Goal: Information Seeking & Learning: Learn about a topic

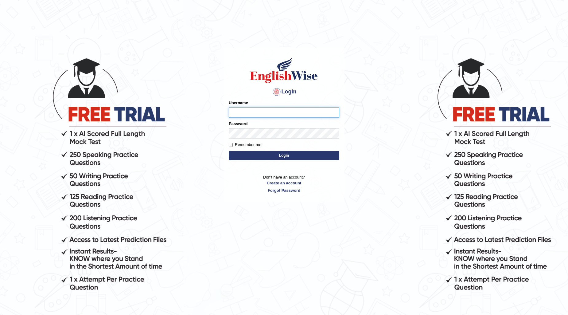
click at [257, 109] on input "Username" at bounding box center [284, 112] width 110 height 10
type input "o"
type input "0415947925"
click at [324, 154] on button "Login" at bounding box center [284, 155] width 110 height 9
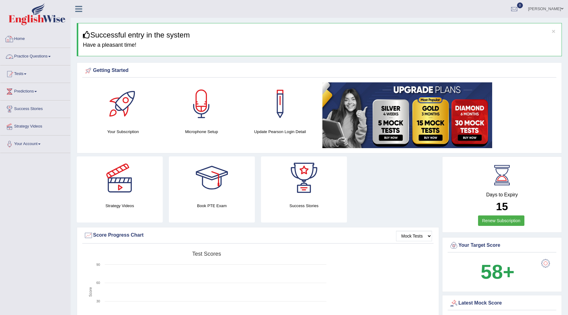
click at [33, 53] on link "Practice Questions" at bounding box center [35, 55] width 70 height 15
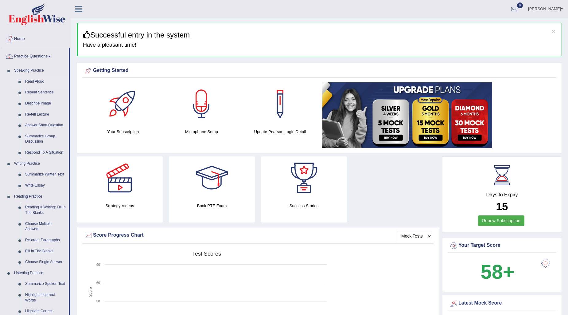
click at [34, 77] on link "Read Aloud" at bounding box center [45, 81] width 46 height 11
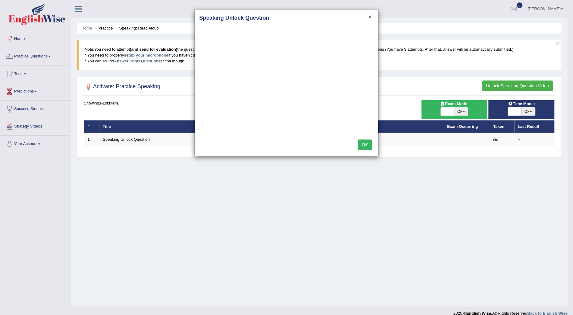
click at [369, 16] on button "×" at bounding box center [370, 17] width 4 height 6
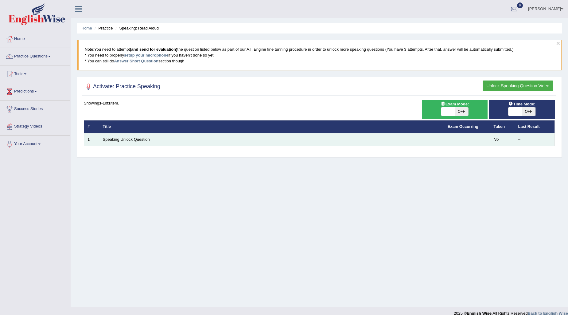
click at [140, 134] on td "Speaking Unlock Question" at bounding box center [271, 139] width 345 height 13
click at [138, 138] on link "Speaking Unlock Question" at bounding box center [126, 139] width 47 height 5
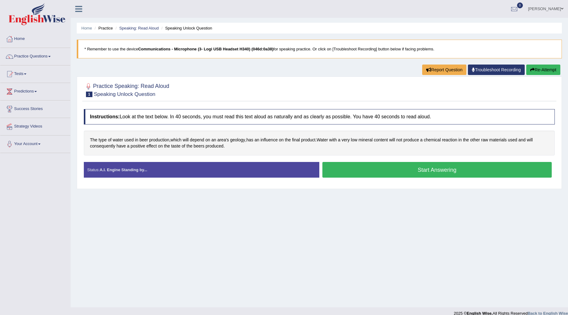
click at [426, 166] on button "Start Answering" at bounding box center [436, 170] width 229 height 16
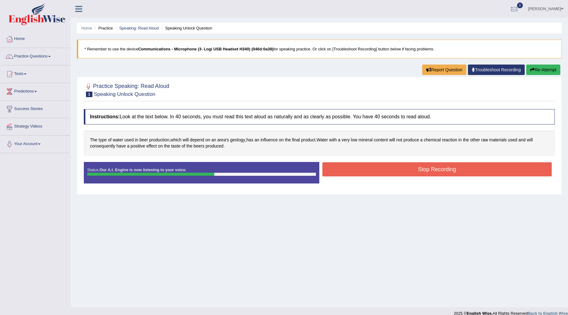
click at [420, 169] on button "Stop Recording" at bounding box center [436, 169] width 229 height 14
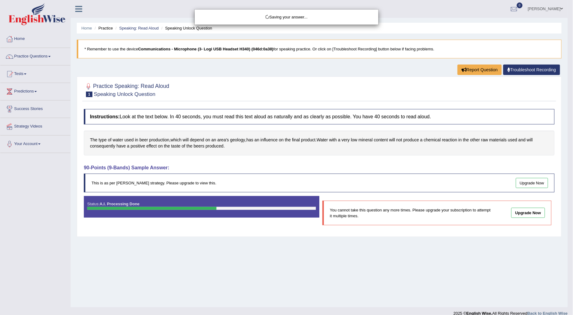
click at [527, 182] on div "Saving your answer..." at bounding box center [286, 157] width 573 height 315
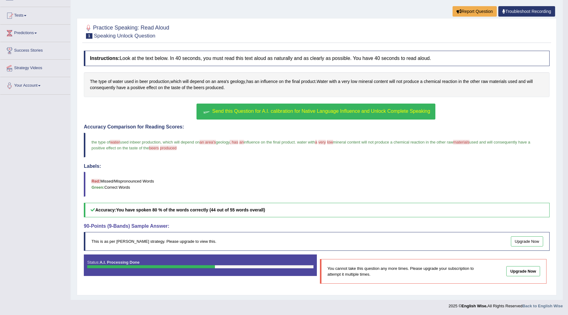
scroll to position [59, 0]
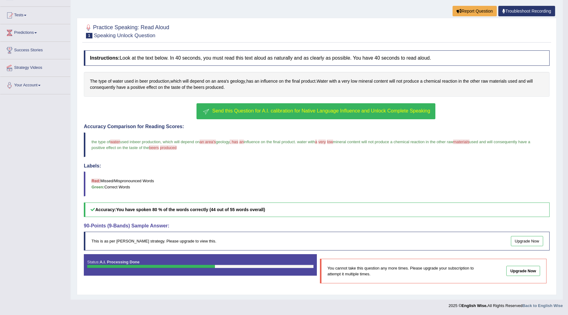
click at [25, 14] on link "Tests" at bounding box center [35, 14] width 70 height 15
click at [32, 28] on link "Take Practice Sectional Test" at bounding box center [39, 29] width 57 height 11
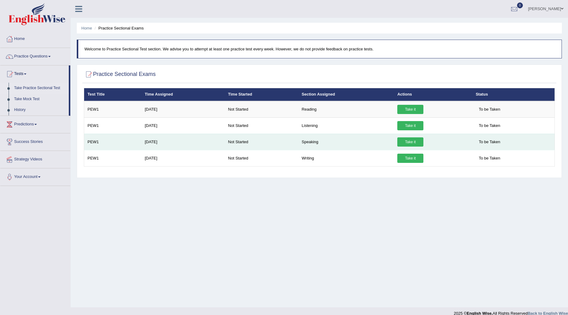
click at [413, 141] on link "Take it" at bounding box center [410, 141] width 26 height 9
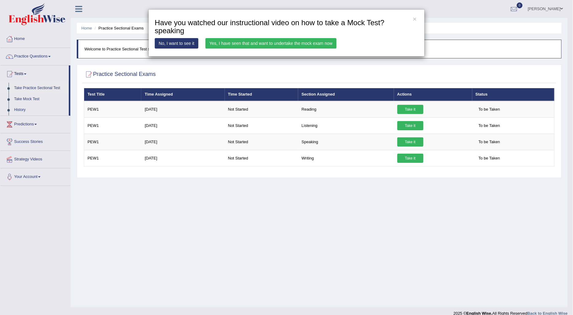
click at [257, 41] on link "Yes, I have seen that and want to undertake the mock exam now" at bounding box center [270, 43] width 131 height 10
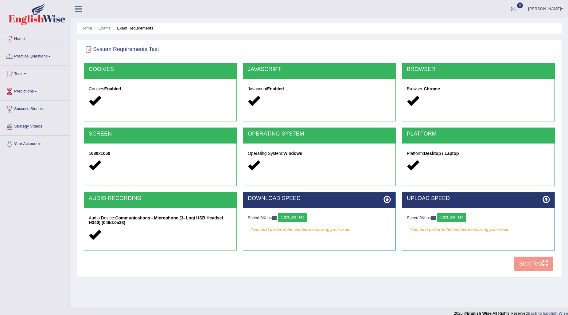
click at [48, 54] on link "Practice Questions" at bounding box center [35, 55] width 70 height 15
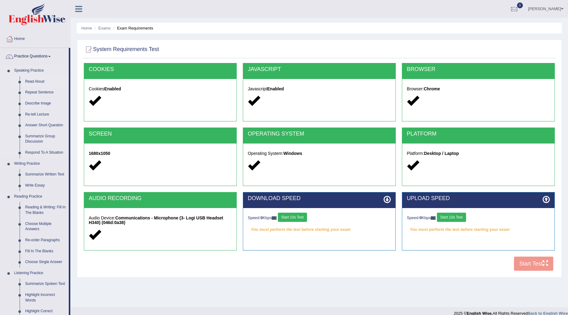
click at [34, 80] on link "Read Aloud" at bounding box center [45, 81] width 46 height 11
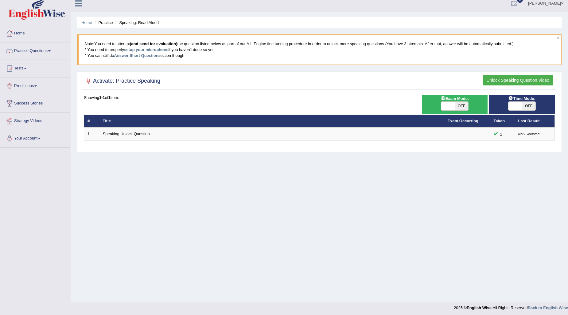
scroll to position [7, 0]
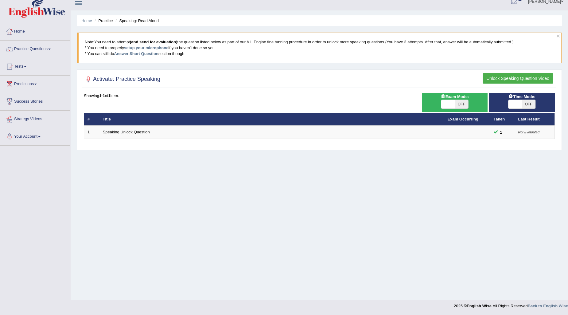
click at [507, 75] on button "Unlock Speaking Question Video" at bounding box center [518, 78] width 71 height 10
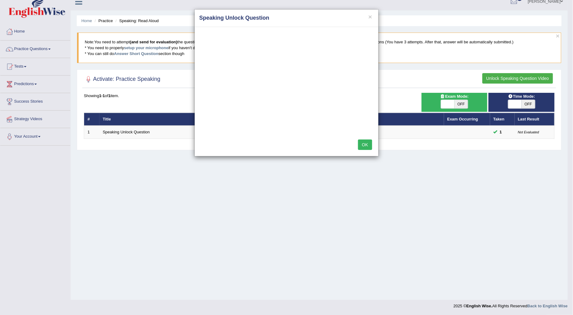
click at [20, 29] on div "× Speaking Unlock Question OK" at bounding box center [286, 157] width 573 height 315
click at [370, 16] on button "×" at bounding box center [370, 17] width 4 height 6
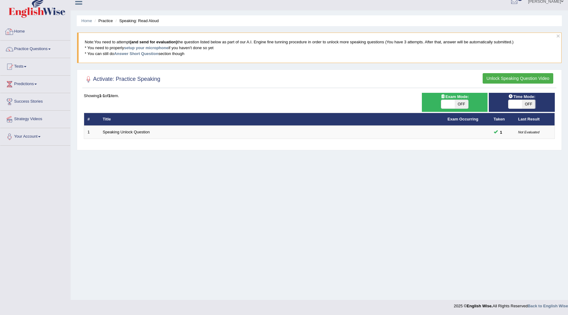
click at [34, 27] on link "Home" at bounding box center [35, 30] width 70 height 15
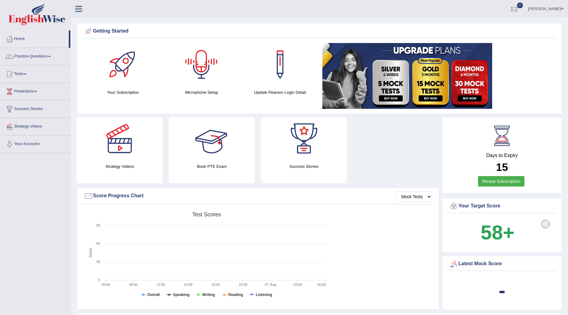
click at [211, 70] on div at bounding box center [201, 64] width 43 height 43
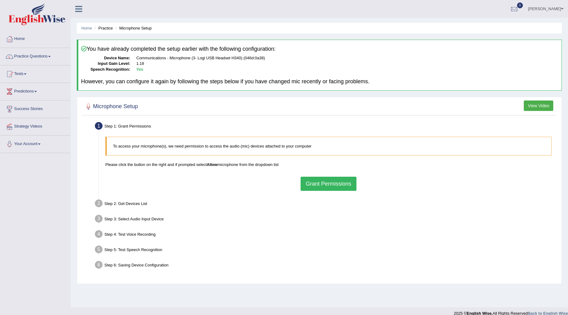
click at [318, 184] on button "Grant Permissions" at bounding box center [328, 183] width 56 height 14
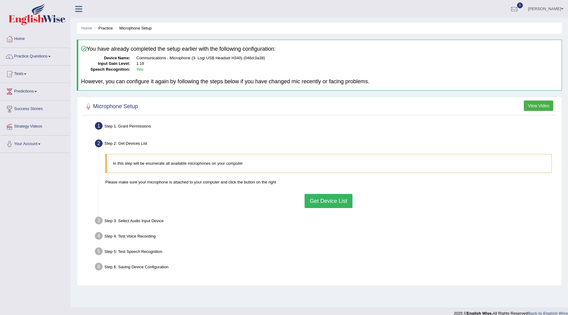
click at [331, 201] on button "Get Device List" at bounding box center [328, 201] width 48 height 14
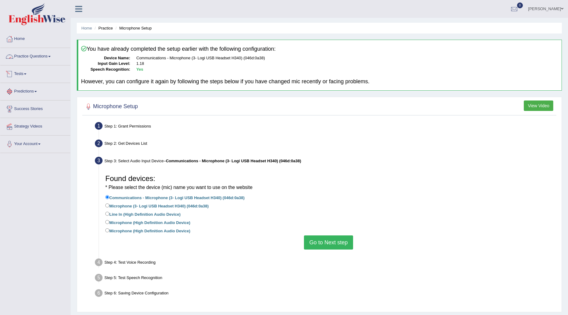
click at [46, 53] on link "Practice Questions" at bounding box center [35, 55] width 70 height 15
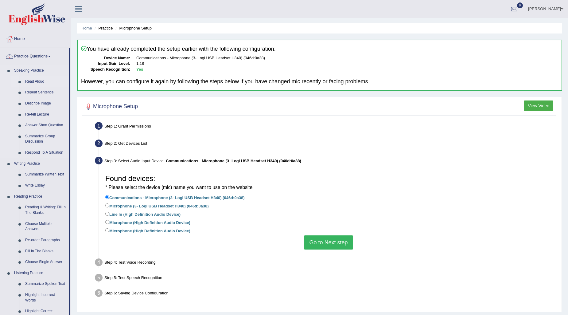
click at [36, 78] on link "Read Aloud" at bounding box center [45, 81] width 46 height 11
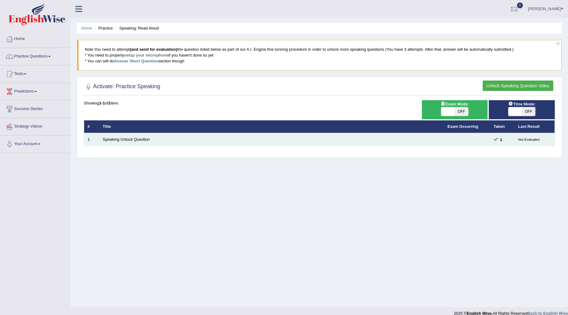
click at [151, 141] on td "Speaking Unlock Question" at bounding box center [271, 139] width 345 height 13
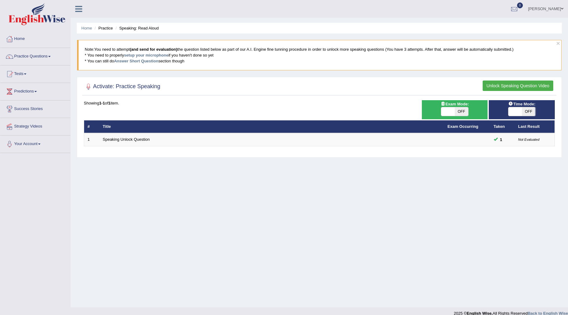
click at [506, 85] on button "Unlock Speaking Question Video" at bounding box center [518, 85] width 71 height 10
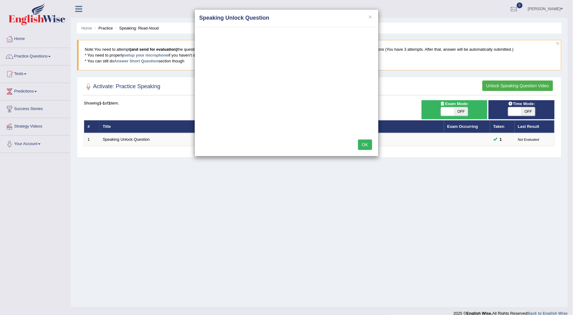
click at [373, 16] on h4 "Speaking Unlock Question" at bounding box center [286, 18] width 174 height 8
click at [367, 17] on h4 "Speaking Unlock Question" at bounding box center [286, 18] width 174 height 8
click at [372, 14] on button "×" at bounding box center [370, 17] width 4 height 6
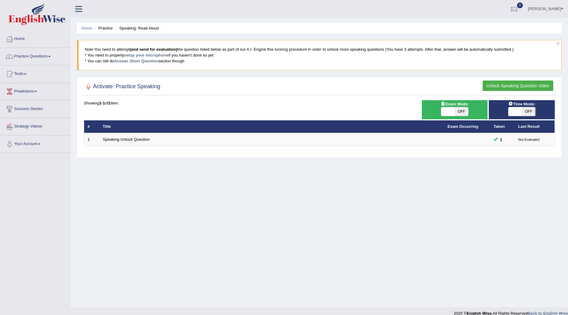
click at [151, 29] on li "Speaking: Read Aloud" at bounding box center [136, 28] width 45 height 6
click at [50, 56] on link "Practice Questions" at bounding box center [35, 55] width 70 height 15
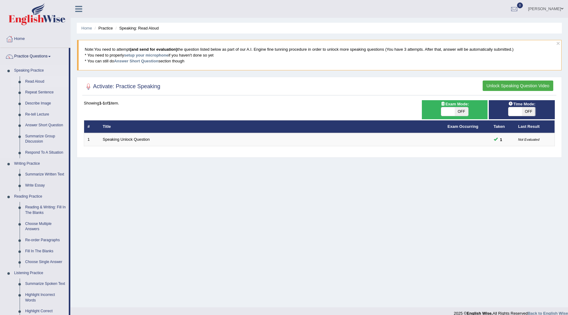
click at [38, 80] on link "Read Aloud" at bounding box center [45, 81] width 46 height 11
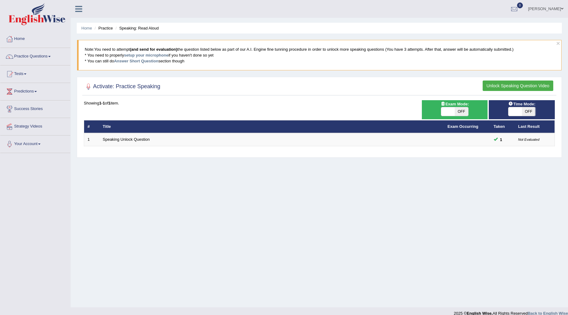
click at [503, 83] on button "Unlock Speaking Question Video" at bounding box center [518, 85] width 71 height 10
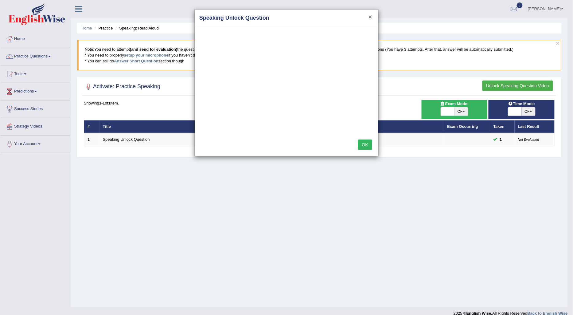
click at [369, 17] on button "×" at bounding box center [370, 17] width 4 height 6
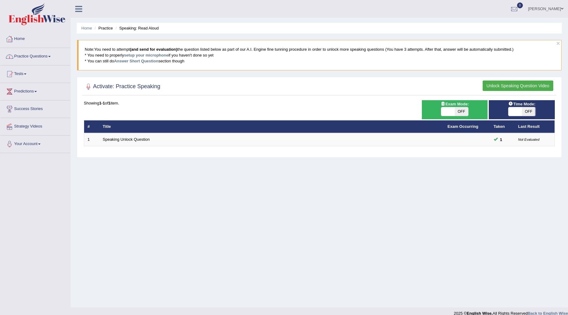
click at [29, 39] on link "Home" at bounding box center [35, 37] width 70 height 15
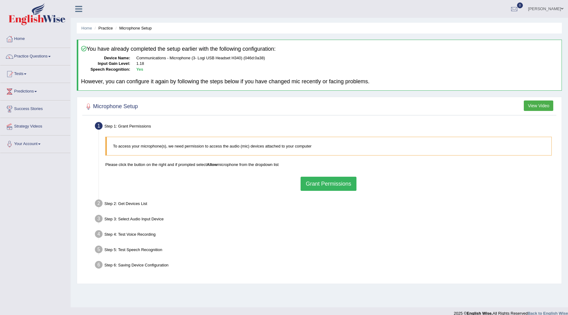
click at [328, 183] on button "Grant Permissions" at bounding box center [328, 183] width 56 height 14
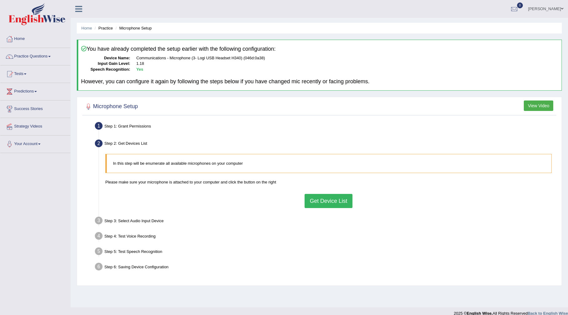
click at [149, 157] on blockquote "In this step will be enumerate all available microphones on your computer" at bounding box center [328, 163] width 446 height 19
click at [148, 221] on div "Step 3: Select Audio Input Device –" at bounding box center [325, 222] width 467 height 14
click at [149, 217] on div "Step 3: Select Audio Input Device –" at bounding box center [325, 222] width 467 height 14
click at [141, 68] on b "Yes" at bounding box center [139, 69] width 7 height 5
click at [323, 200] on button "Get Device List" at bounding box center [328, 201] width 48 height 14
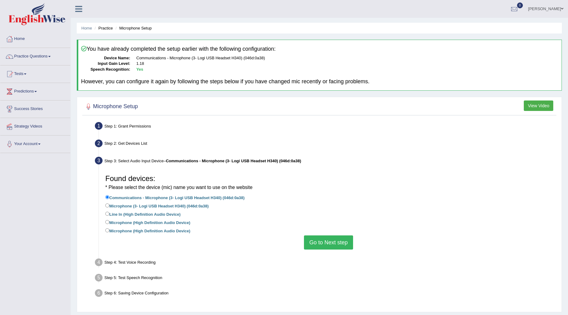
click at [326, 241] on button "Go to Next step" at bounding box center [328, 242] width 49 height 14
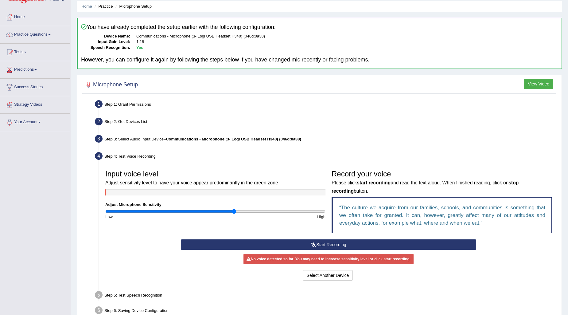
scroll to position [34, 0]
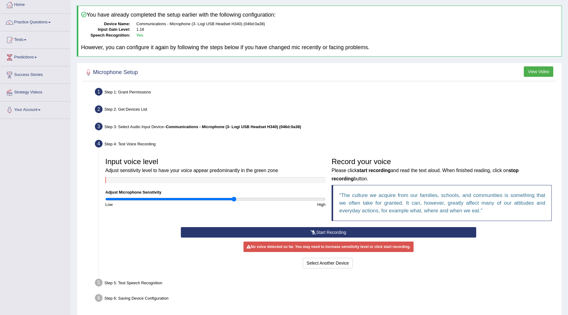
click at [312, 231] on icon at bounding box center [314, 232] width 6 height 4
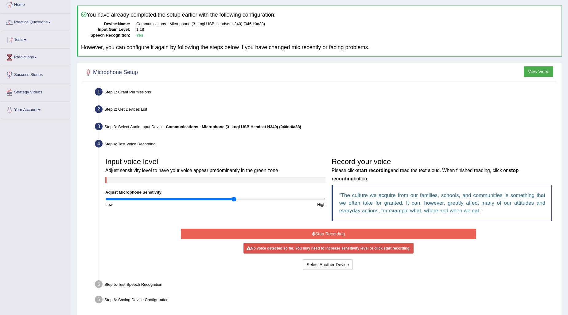
click at [312, 231] on icon at bounding box center [313, 233] width 3 height 4
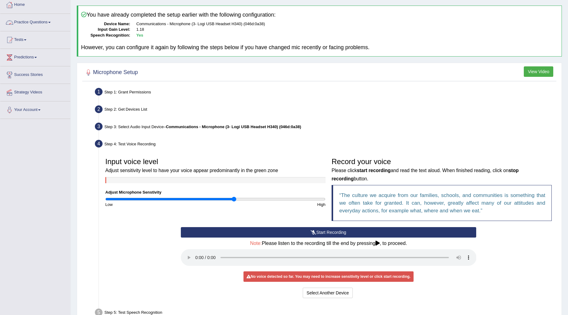
click at [25, 39] on link "Tests" at bounding box center [35, 38] width 70 height 15
click at [38, 49] on link "Take Practice Sectional Test" at bounding box center [39, 53] width 57 height 11
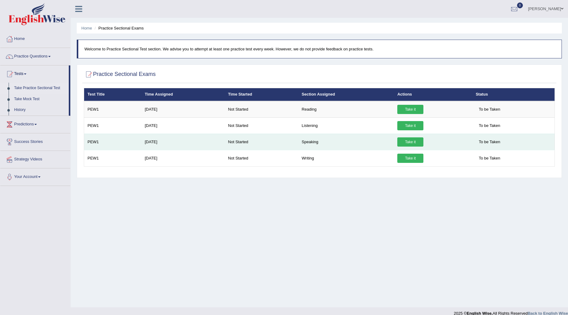
click at [413, 139] on link "Take it" at bounding box center [410, 141] width 26 height 9
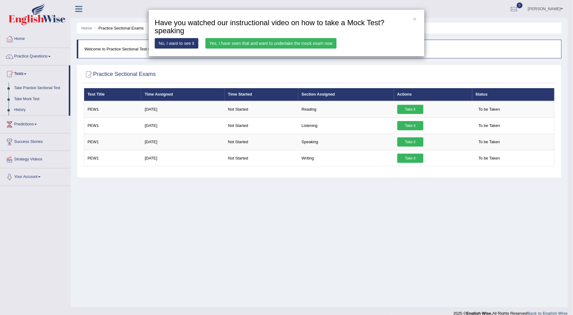
click at [263, 41] on link "Yes, I have seen that and want to undertake the mock exam now" at bounding box center [270, 43] width 131 height 10
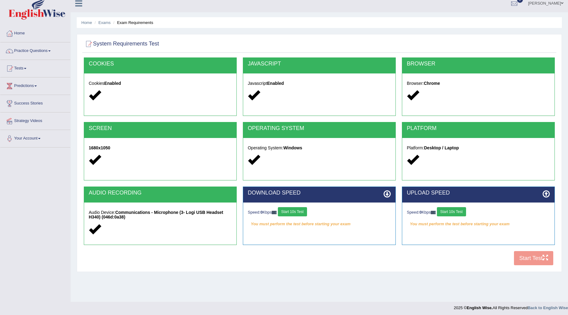
scroll to position [7, 0]
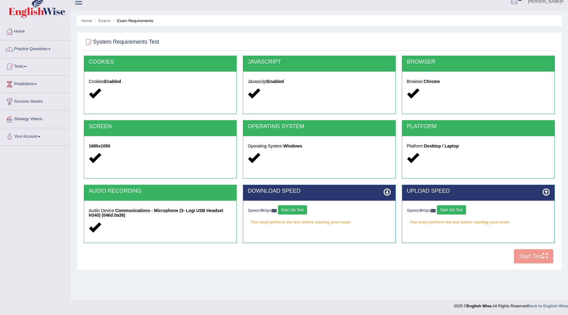
click at [149, 90] on div at bounding box center [160, 93] width 143 height 13
click at [134, 69] on div "COOKIES" at bounding box center [160, 64] width 152 height 16
click at [293, 208] on button "Start 10s Test" at bounding box center [292, 209] width 29 height 9
click at [293, 207] on button "Start 10s Test" at bounding box center [298, 209] width 29 height 9
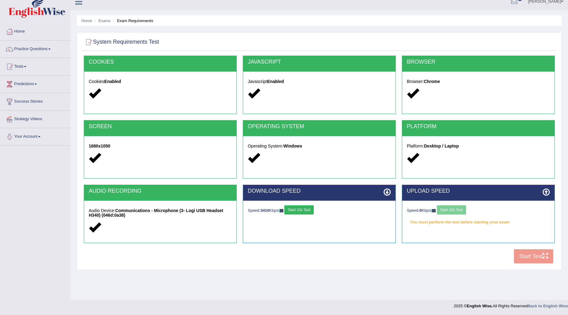
click at [293, 207] on button "Start 10s Test" at bounding box center [298, 209] width 29 height 9
click at [288, 220] on div "Your connection speed is fine!" at bounding box center [319, 221] width 143 height 9
click at [36, 80] on link "Predictions" at bounding box center [35, 83] width 70 height 15
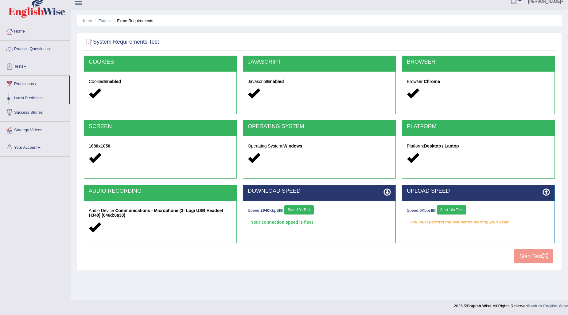
click at [31, 63] on link "Tests" at bounding box center [35, 65] width 70 height 15
click at [42, 78] on link "Take Practice Sectional Test" at bounding box center [39, 80] width 57 height 11
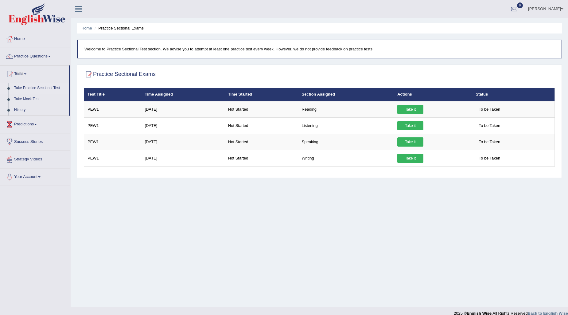
click at [409, 141] on link "Take it" at bounding box center [410, 141] width 26 height 9
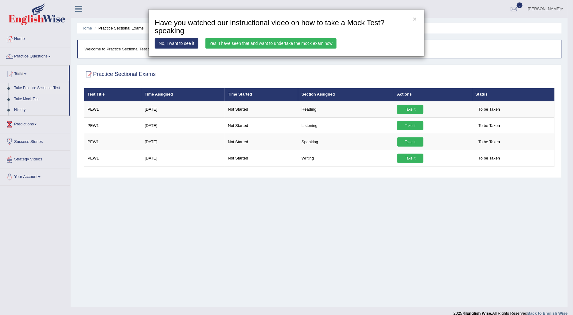
click at [245, 43] on link "Yes, I have seen that and want to undertake the mock exam now" at bounding box center [270, 43] width 131 height 10
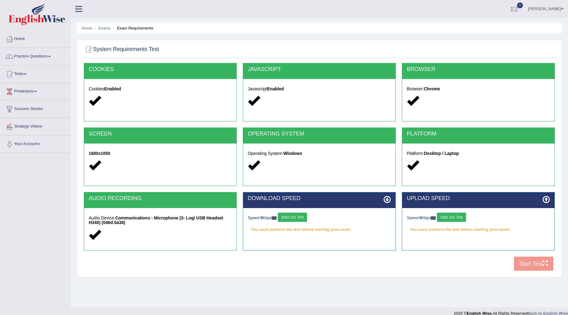
click at [207, 72] on h2 "COOKIES" at bounding box center [160, 69] width 143 height 6
click at [81, 8] on icon at bounding box center [78, 9] width 7 height 8
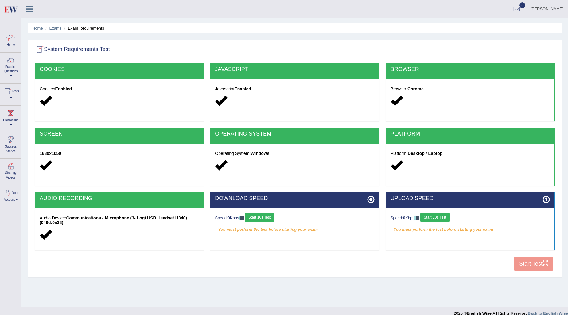
click at [18, 41] on link "Home" at bounding box center [10, 40] width 21 height 20
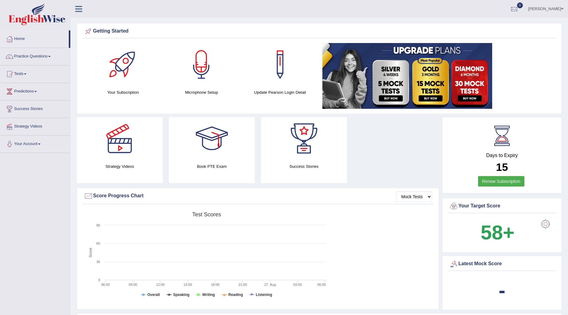
click at [39, 55] on link "Practice Questions" at bounding box center [35, 55] width 70 height 15
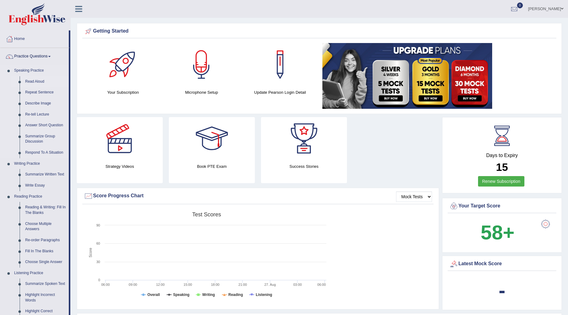
click at [36, 78] on link "Read Aloud" at bounding box center [45, 81] width 46 height 11
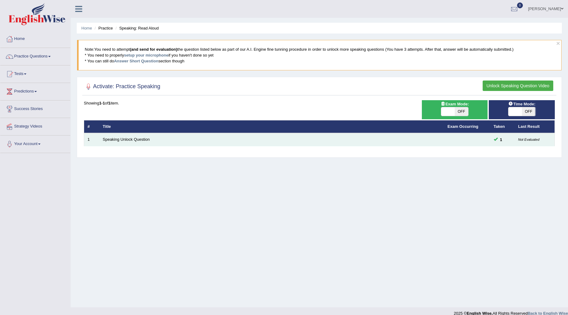
click at [131, 141] on td "Speaking Unlock Question" at bounding box center [271, 139] width 345 height 13
click at [130, 138] on link "Speaking Unlock Question" at bounding box center [126, 139] width 47 height 5
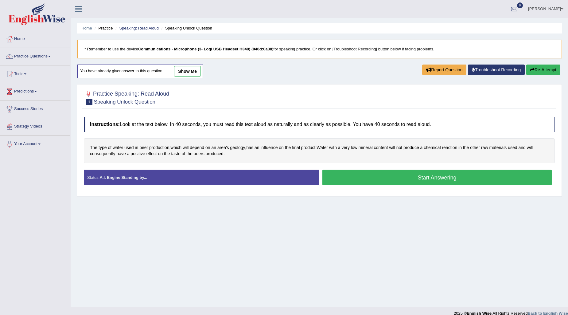
click at [368, 180] on button "Start Answering" at bounding box center [436, 177] width 229 height 16
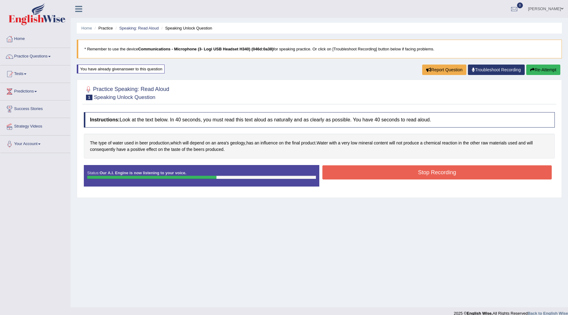
click at [363, 171] on button "Stop Recording" at bounding box center [436, 172] width 229 height 14
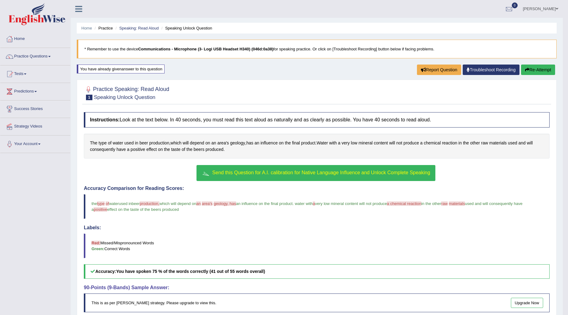
click at [315, 169] on button "Send this Question for A.I. calibration for Native Language Influence and Unloc…" at bounding box center [315, 173] width 239 height 16
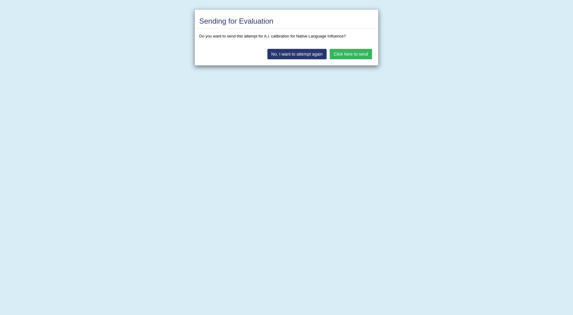
click at [346, 54] on button "Click here to send" at bounding box center [351, 54] width 42 height 10
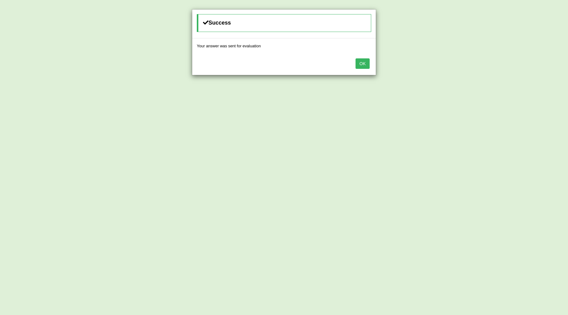
click at [363, 66] on button "OK" at bounding box center [362, 63] width 14 height 10
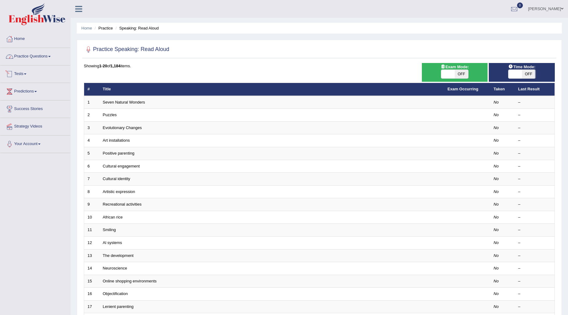
click at [43, 52] on link "Practice Questions" at bounding box center [35, 55] width 70 height 15
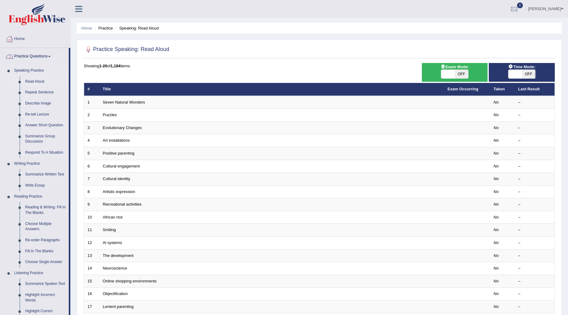
click at [41, 81] on link "Read Aloud" at bounding box center [45, 81] width 46 height 11
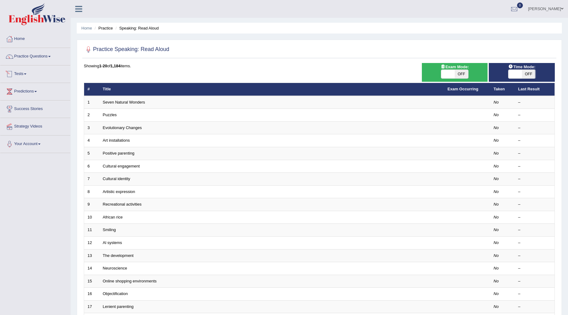
click at [25, 76] on link "Tests" at bounding box center [35, 72] width 70 height 15
click at [32, 87] on link "Take Practice Sectional Test" at bounding box center [39, 88] width 57 height 11
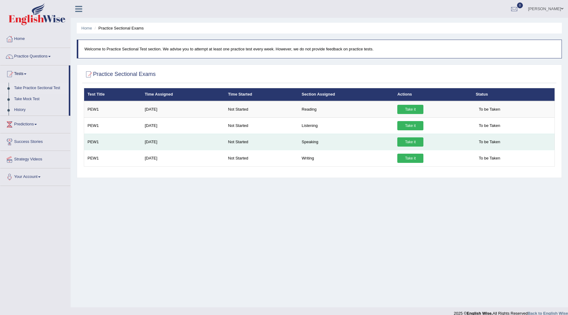
click at [412, 141] on link "Take it" at bounding box center [410, 141] width 26 height 9
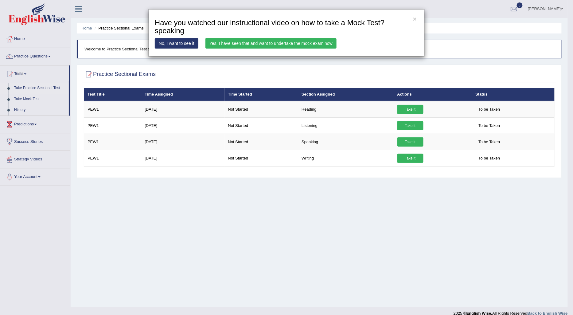
click at [258, 41] on link "Yes, I have seen that and want to undertake the mock exam now" at bounding box center [270, 43] width 131 height 10
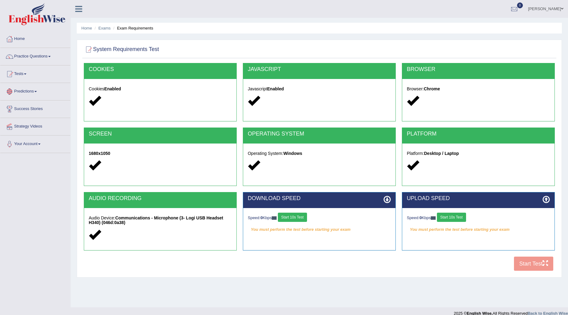
click at [30, 91] on link "Predictions" at bounding box center [35, 90] width 70 height 15
click at [42, 59] on link "Practice Questions" at bounding box center [35, 55] width 70 height 15
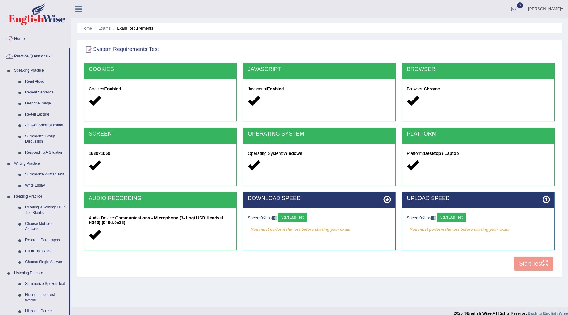
click at [45, 61] on link "Practice Questions" at bounding box center [34, 55] width 68 height 15
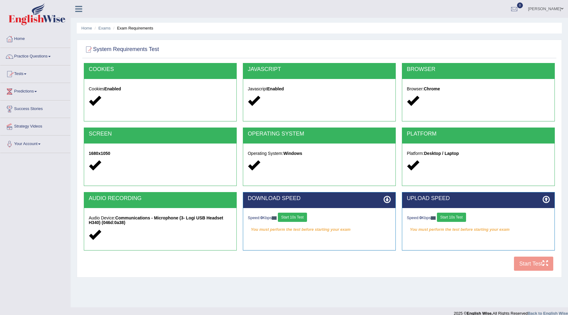
click at [42, 61] on link "Practice Questions" at bounding box center [35, 55] width 70 height 15
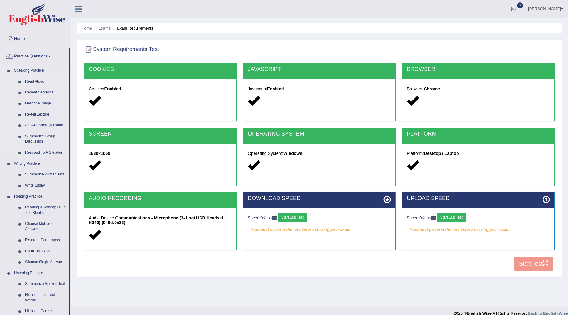
click at [30, 81] on link "Read Aloud" at bounding box center [45, 81] width 46 height 11
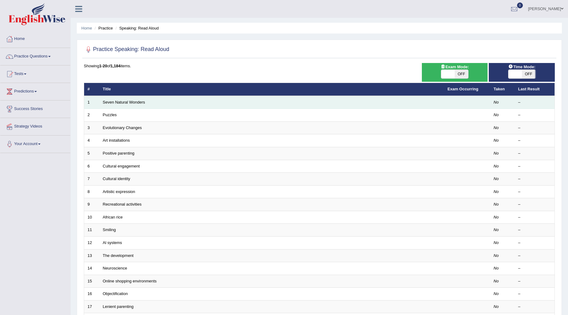
click at [246, 100] on td "Seven Natural Wonders" at bounding box center [271, 102] width 345 height 13
click at [117, 101] on link "Seven Natural Wonders" at bounding box center [124, 102] width 42 height 5
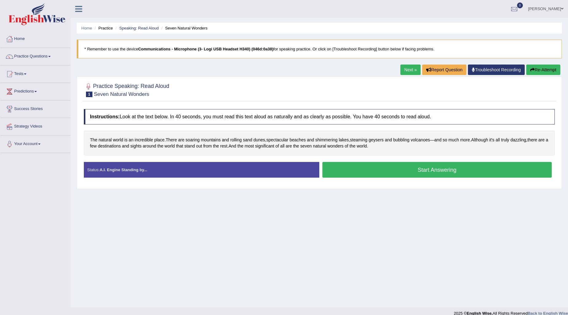
click at [357, 167] on button "Start Answering" at bounding box center [436, 170] width 229 height 16
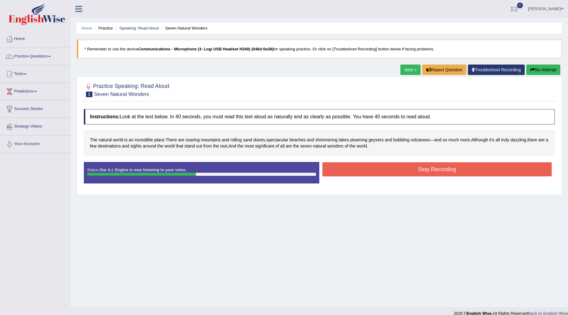
click at [357, 167] on button "Stop Recording" at bounding box center [436, 169] width 229 height 14
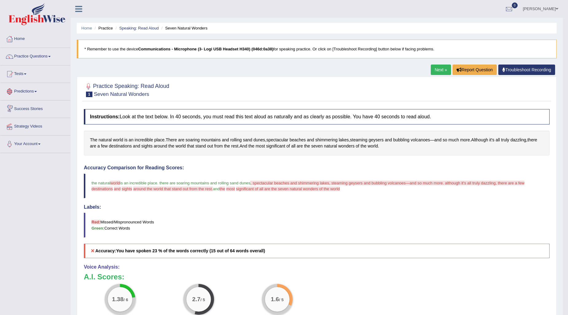
click at [35, 90] on link "Predictions" at bounding box center [35, 90] width 70 height 15
click at [27, 72] on link "Tests" at bounding box center [35, 72] width 70 height 15
click at [39, 87] on link "Take Practice Sectional Test" at bounding box center [39, 88] width 57 height 11
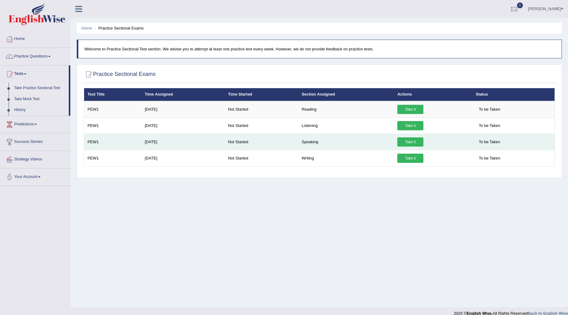
click at [412, 142] on link "Take it" at bounding box center [410, 141] width 26 height 9
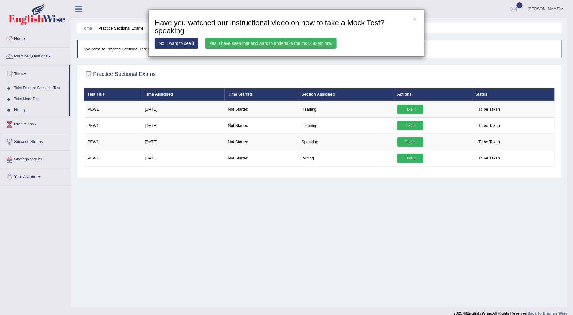
click at [225, 39] on link "Yes, I have seen that and want to undertake the mock exam now" at bounding box center [270, 43] width 131 height 10
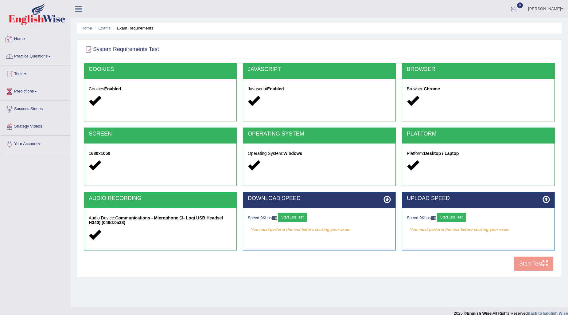
click at [37, 40] on link "Home" at bounding box center [35, 37] width 70 height 15
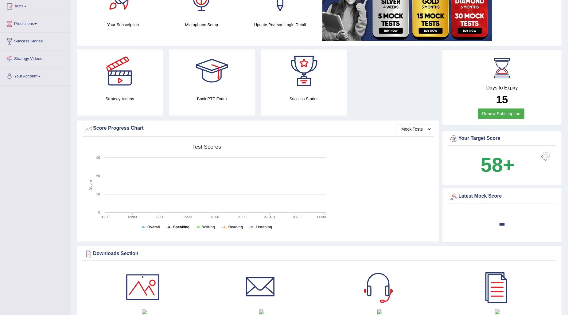
scroll to position [68, 0]
click at [180, 224] on tspan "Speaking" at bounding box center [181, 226] width 16 height 4
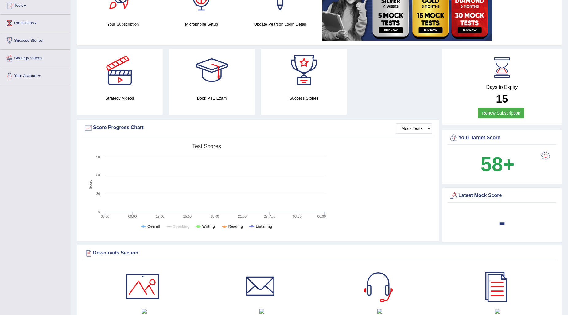
click at [180, 224] on tspan "Speaking" at bounding box center [181, 226] width 16 height 4
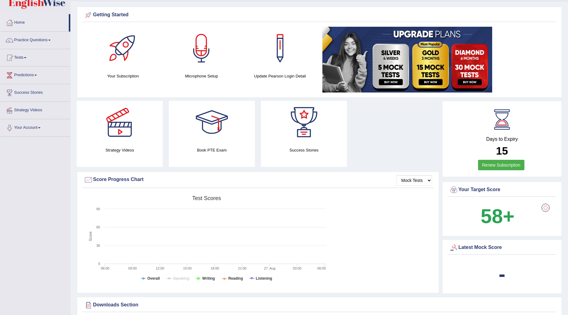
scroll to position [0, 0]
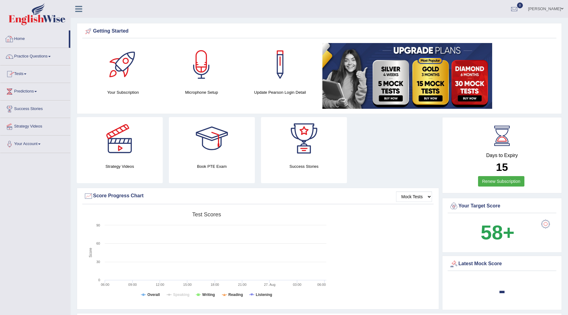
click at [24, 72] on link "Tests" at bounding box center [35, 72] width 70 height 15
click at [30, 87] on link "Take Practice Sectional Test" at bounding box center [39, 88] width 57 height 11
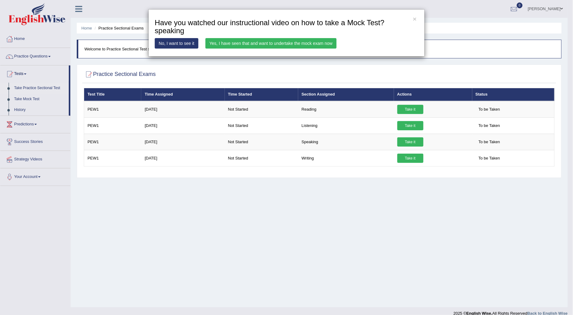
click at [219, 41] on link "Yes, I have seen that and want to undertake the mock exam now" at bounding box center [270, 43] width 131 height 10
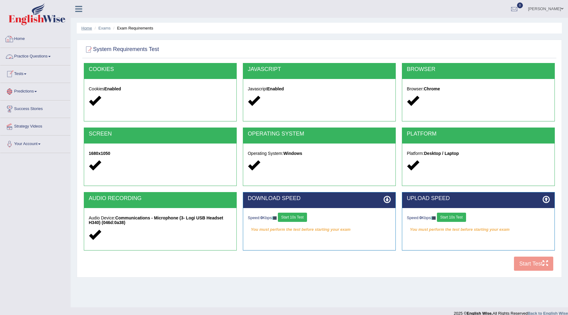
click at [87, 27] on link "Home" at bounding box center [86, 28] width 11 height 5
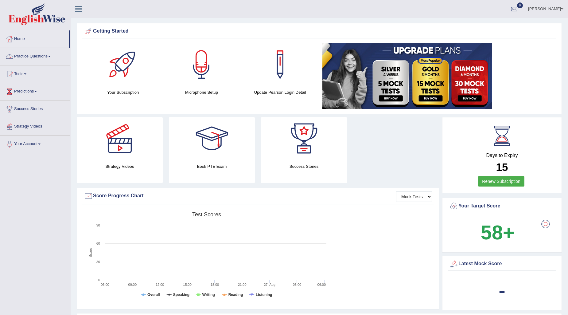
click at [42, 54] on link "Practice Questions" at bounding box center [35, 55] width 70 height 15
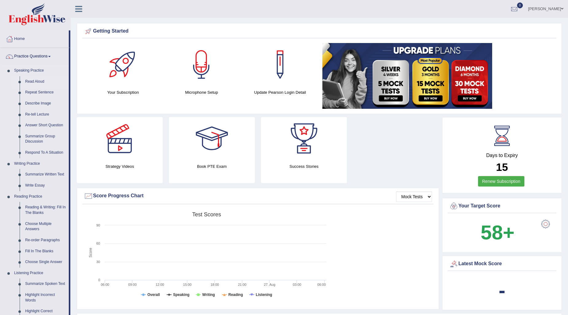
click at [31, 79] on link "Read Aloud" at bounding box center [45, 81] width 46 height 11
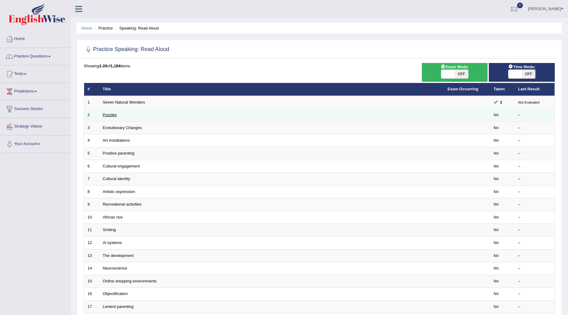
click at [110, 115] on link "Puzzles" at bounding box center [110, 114] width 14 height 5
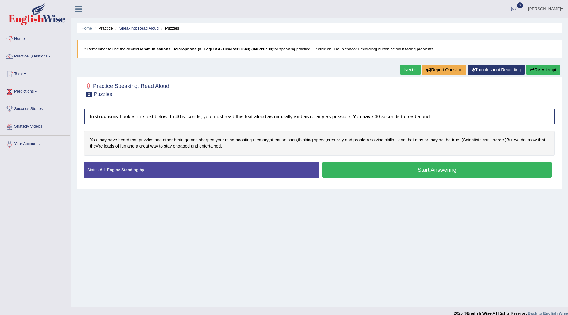
click at [132, 169] on strong "A.I. Engine Standing by..." at bounding box center [123, 169] width 48 height 5
click at [367, 169] on button "Start Answering" at bounding box center [436, 170] width 229 height 16
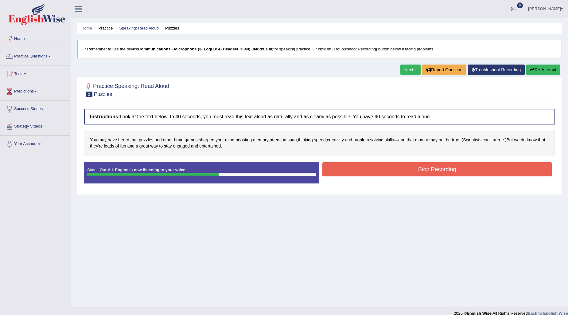
click at [357, 165] on button "Stop Recording" at bounding box center [436, 169] width 229 height 14
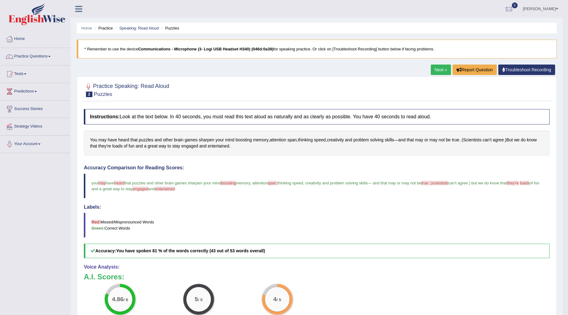
click at [437, 69] on link "Next »" at bounding box center [441, 69] width 20 height 10
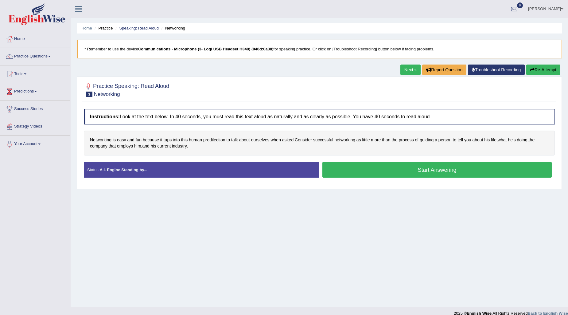
click at [343, 166] on button "Start Answering" at bounding box center [436, 170] width 229 height 16
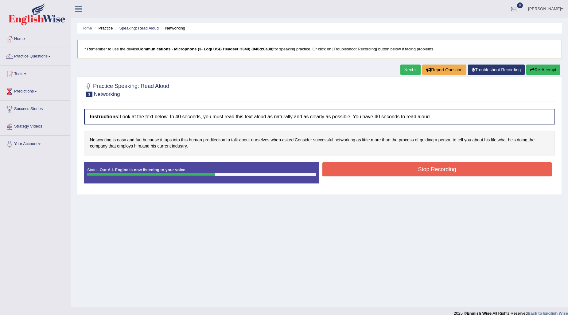
click at [342, 167] on button "Stop Recording" at bounding box center [436, 169] width 229 height 14
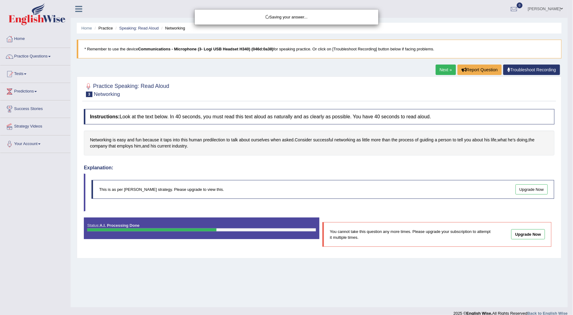
click at [408, 68] on div "Saving your answer..." at bounding box center [286, 157] width 573 height 315
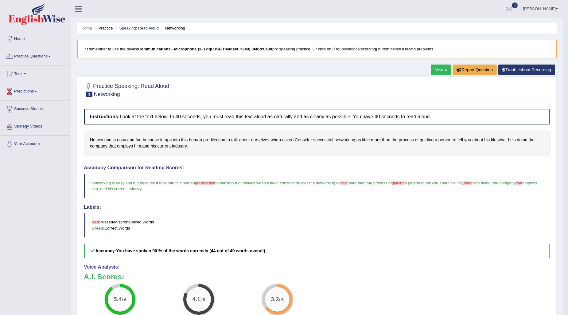
click at [440, 69] on link "Next »" at bounding box center [441, 69] width 20 height 10
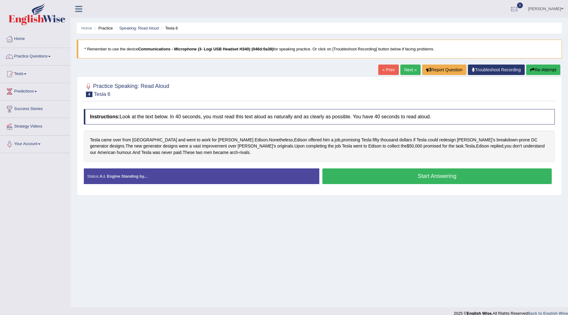
click at [391, 175] on button "Start Answering" at bounding box center [436, 176] width 229 height 16
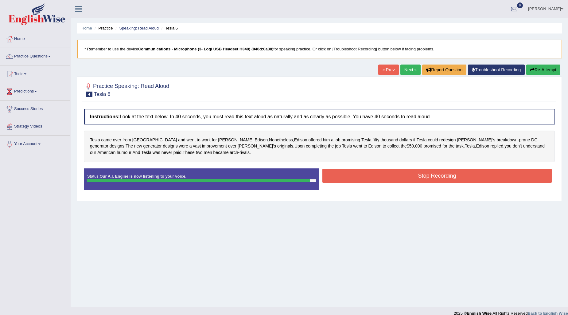
click at [397, 170] on button "Stop Recording" at bounding box center [436, 176] width 229 height 14
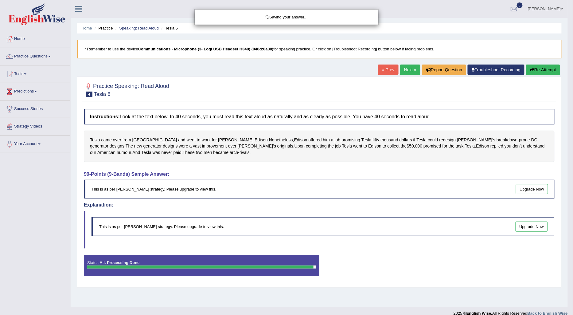
click at [407, 69] on div "Saving your answer..." at bounding box center [286, 157] width 573 height 315
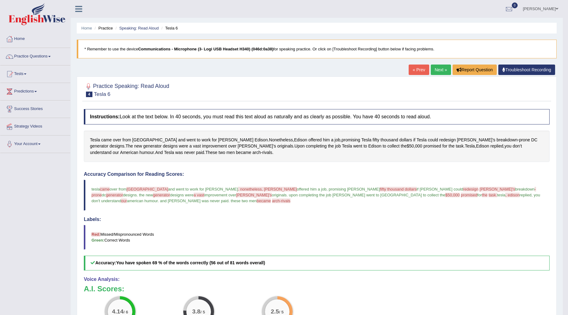
click at [437, 68] on link "Next »" at bounding box center [441, 69] width 20 height 10
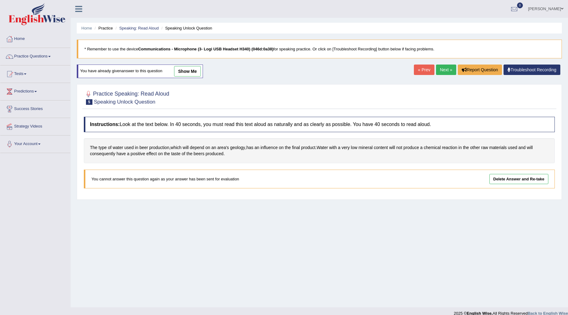
scroll to position [7, 0]
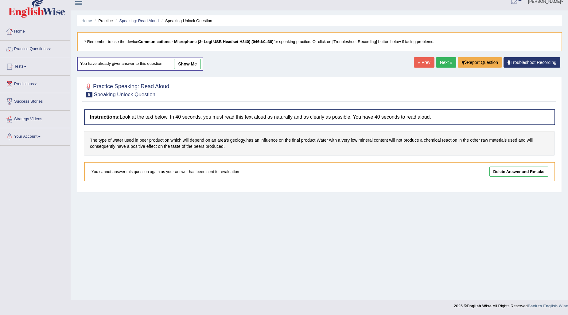
click at [443, 61] on link "Next »" at bounding box center [446, 62] width 20 height 10
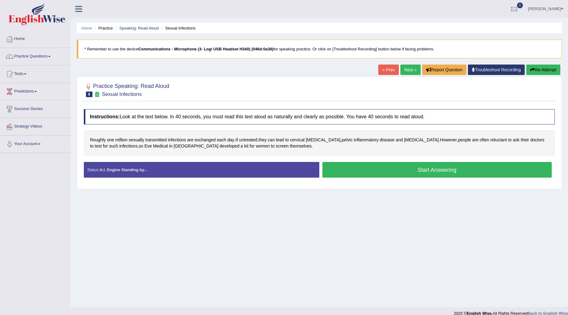
click at [375, 166] on button "Start Answering" at bounding box center [436, 170] width 229 height 16
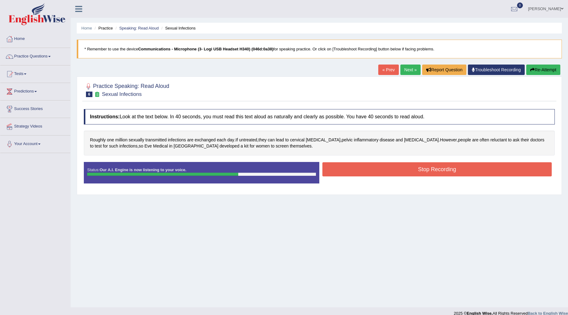
click at [351, 168] on button "Stop Recording" at bounding box center [436, 169] width 229 height 14
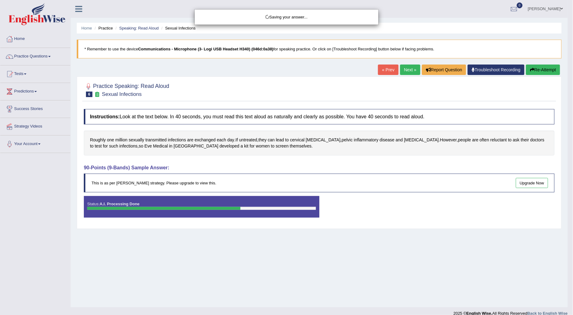
click at [407, 69] on div "Saving your answer..." at bounding box center [286, 157] width 573 height 315
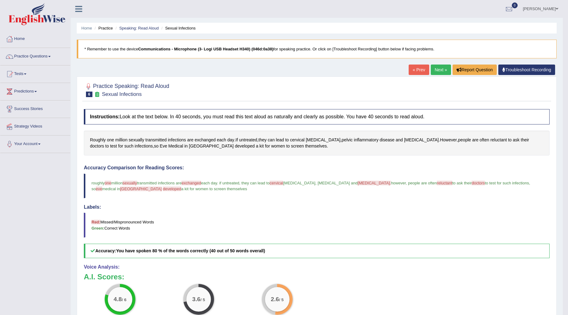
click at [440, 68] on link "Next »" at bounding box center [441, 69] width 20 height 10
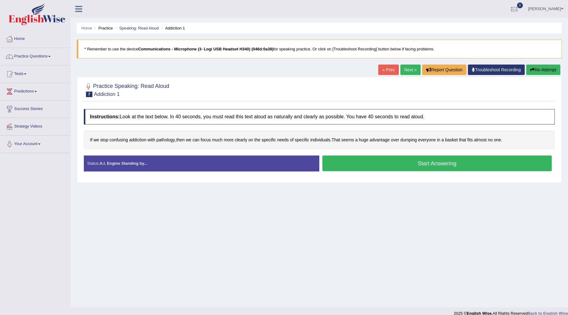
click at [350, 164] on button "Start Answering" at bounding box center [436, 163] width 229 height 16
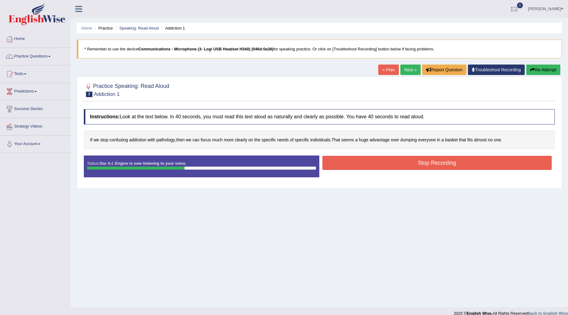
click at [361, 159] on button "Stop Recording" at bounding box center [436, 163] width 229 height 14
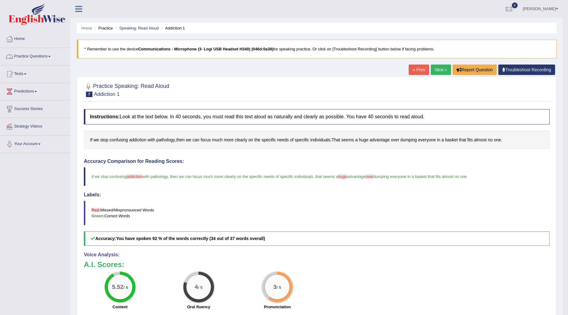
click at [47, 53] on link "Practice Questions" at bounding box center [35, 55] width 70 height 15
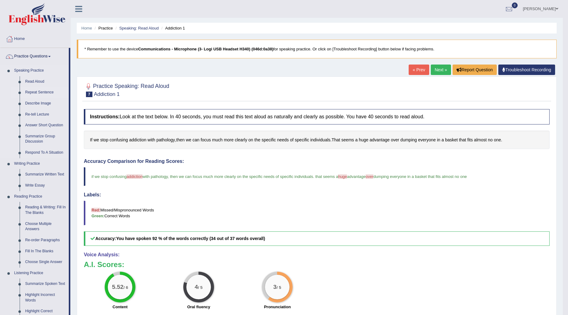
click at [44, 93] on link "Repeat Sentence" at bounding box center [45, 92] width 46 height 11
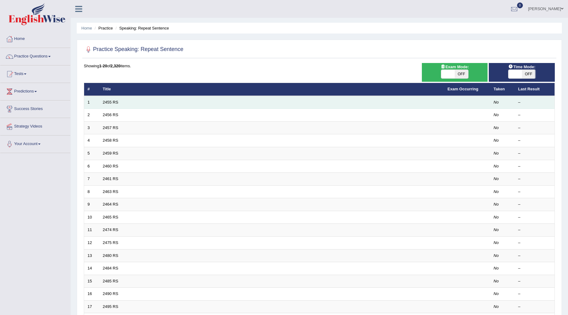
click at [173, 100] on td "2455 RS" at bounding box center [271, 102] width 345 height 13
click at [111, 102] on link "2455 RS" at bounding box center [111, 102] width 16 height 5
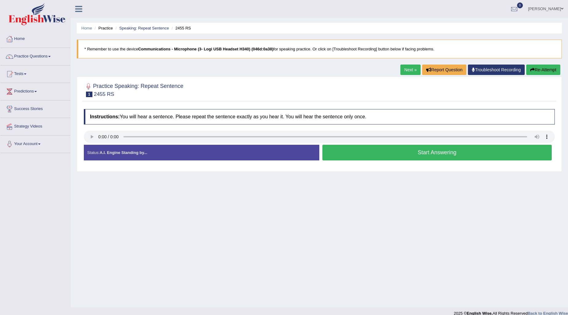
click at [394, 154] on button "Start Answering" at bounding box center [436, 153] width 229 height 16
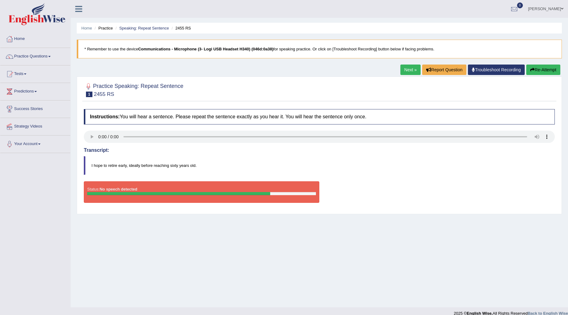
click at [482, 67] on link "Troubleshoot Recording" at bounding box center [496, 69] width 57 height 10
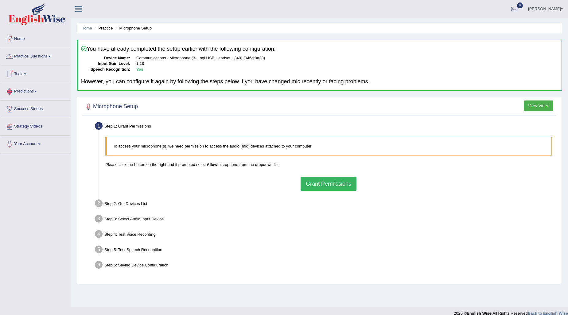
click at [47, 54] on link "Practice Questions" at bounding box center [35, 55] width 70 height 15
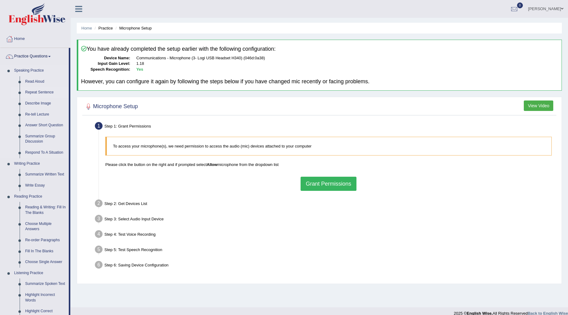
click at [39, 90] on link "Repeat Sentence" at bounding box center [45, 92] width 46 height 11
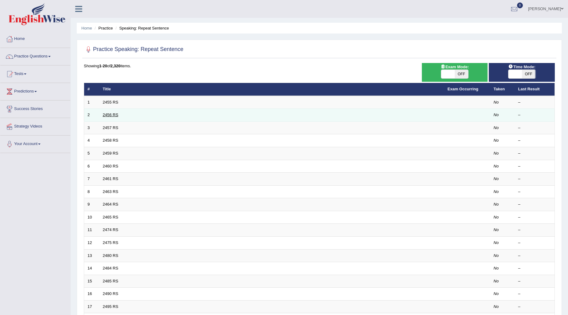
click at [109, 115] on link "2456 RS" at bounding box center [111, 114] width 16 height 5
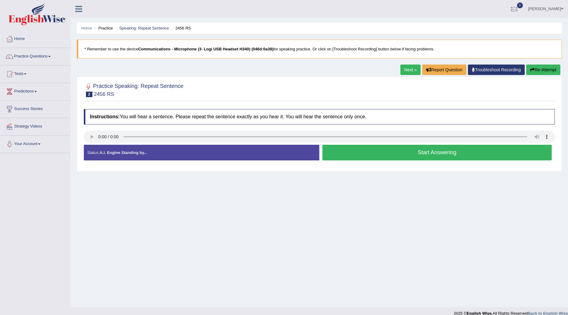
click at [369, 153] on button "Start Answering" at bounding box center [436, 153] width 229 height 16
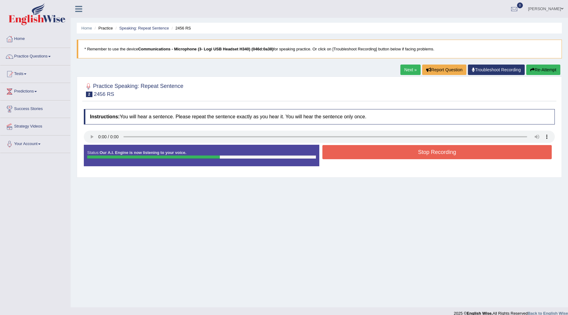
click at [375, 150] on button "Stop Recording" at bounding box center [436, 152] width 229 height 14
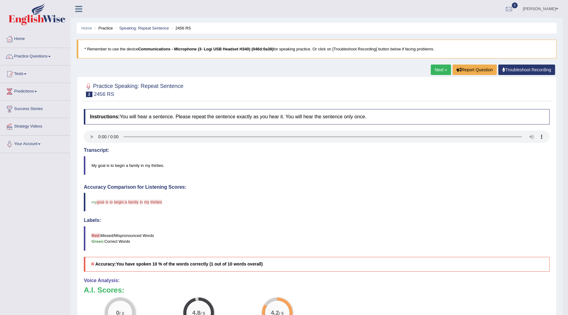
click at [436, 66] on link "Next »" at bounding box center [441, 69] width 20 height 10
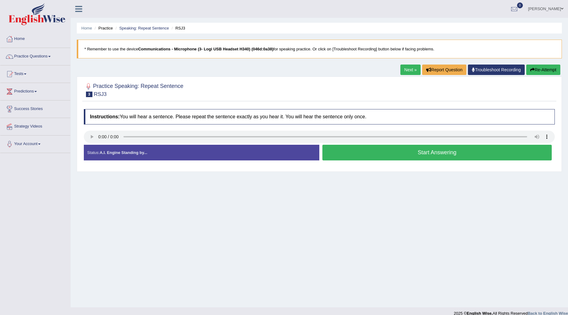
click at [358, 155] on button "Start Answering" at bounding box center [436, 153] width 229 height 16
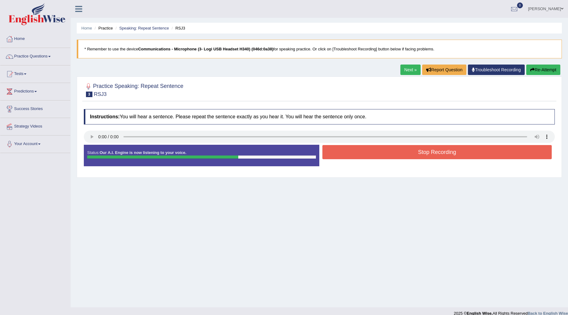
click at [430, 148] on button "Stop Recording" at bounding box center [436, 152] width 229 height 14
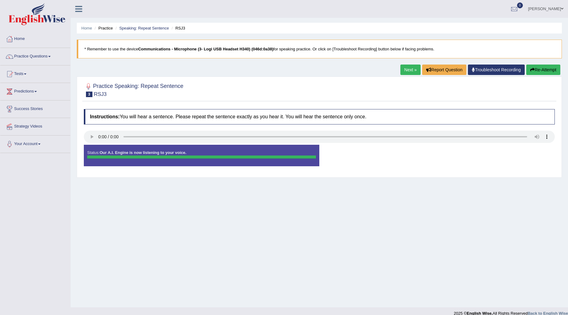
click at [409, 67] on link "Next »" at bounding box center [410, 69] width 20 height 10
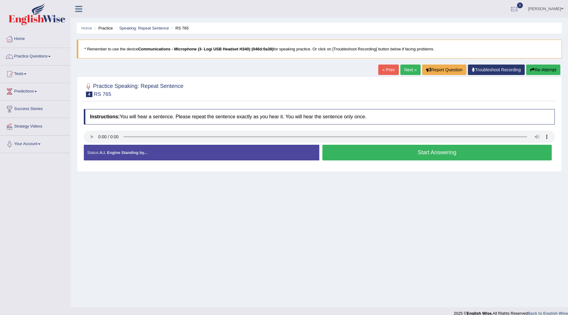
click at [422, 152] on button "Start Answering" at bounding box center [436, 153] width 229 height 16
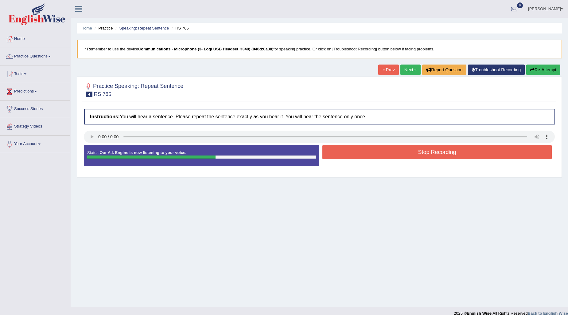
click at [399, 154] on button "Stop Recording" at bounding box center [436, 152] width 229 height 14
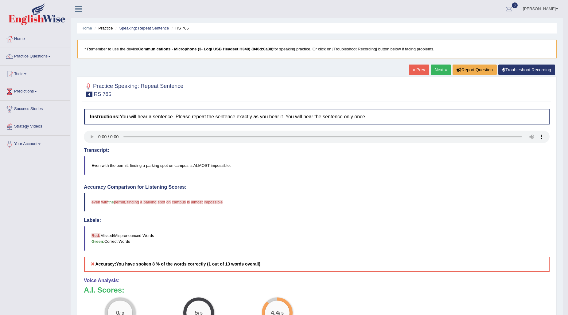
click at [442, 71] on link "Next »" at bounding box center [441, 69] width 20 height 10
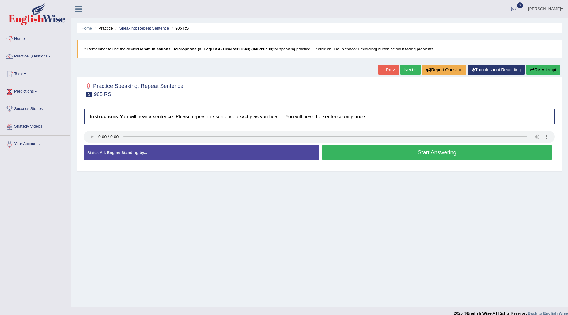
click at [341, 150] on button "Start Answering" at bounding box center [436, 153] width 229 height 16
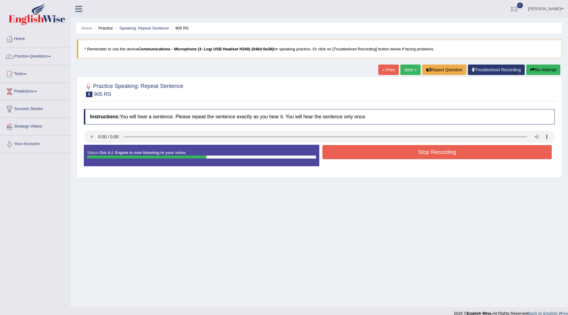
click at [352, 151] on button "Stop Recording" at bounding box center [436, 152] width 229 height 14
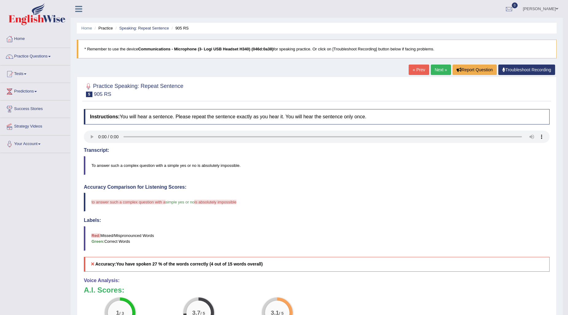
click at [441, 68] on link "Next »" at bounding box center [441, 69] width 20 height 10
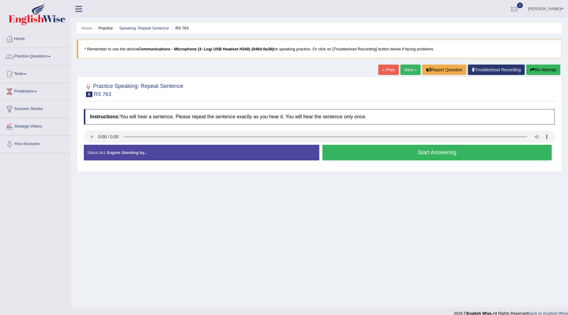
click at [339, 154] on button "Start Answering" at bounding box center [436, 153] width 229 height 16
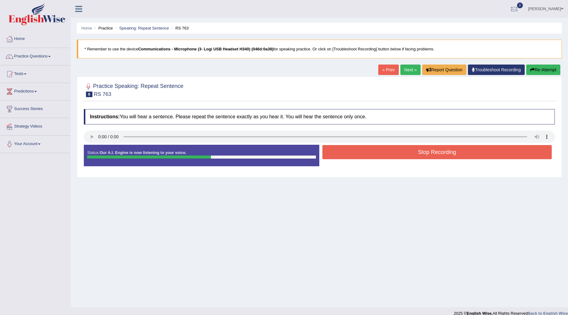
click at [408, 151] on button "Stop Recording" at bounding box center [436, 152] width 229 height 14
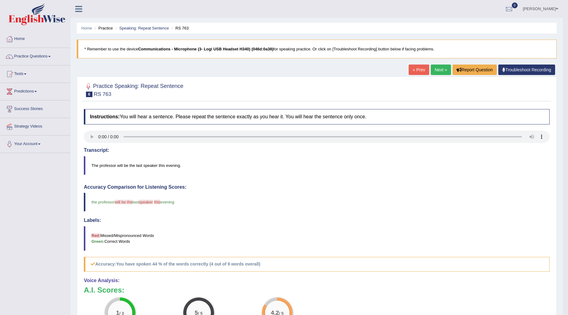
click at [436, 68] on link "Next »" at bounding box center [441, 69] width 20 height 10
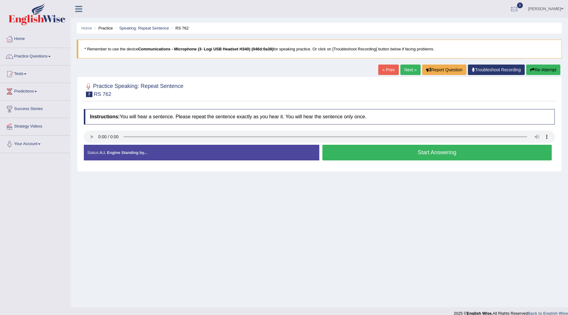
click at [353, 149] on button "Start Answering" at bounding box center [436, 153] width 229 height 16
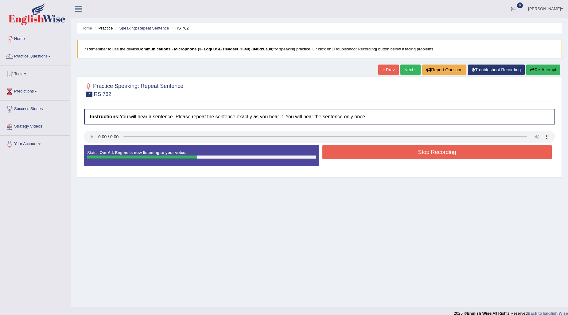
click at [353, 149] on button "Stop Recording" at bounding box center [436, 152] width 229 height 14
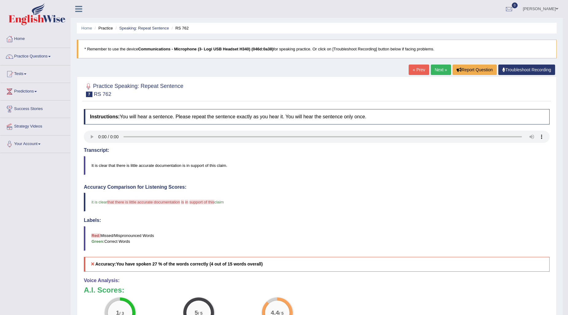
click at [437, 70] on link "Next »" at bounding box center [441, 69] width 20 height 10
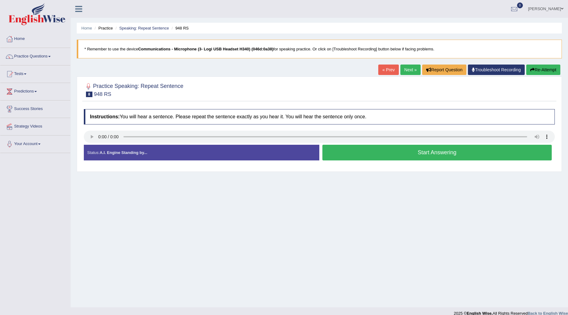
click at [352, 150] on button "Start Answering" at bounding box center [436, 153] width 229 height 16
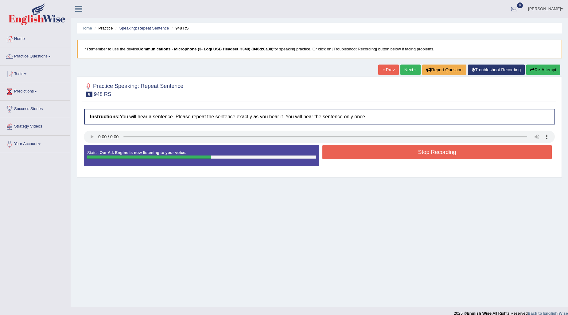
click at [363, 155] on button "Stop Recording" at bounding box center [436, 152] width 229 height 14
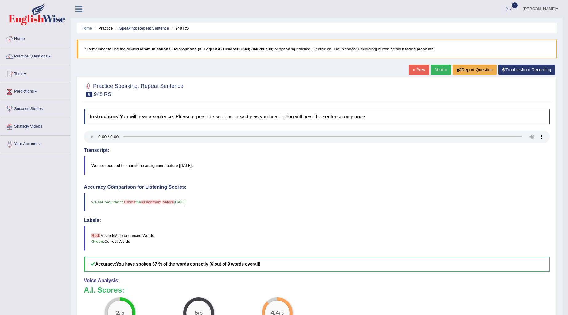
click at [44, 56] on link "Practice Questions" at bounding box center [35, 55] width 70 height 15
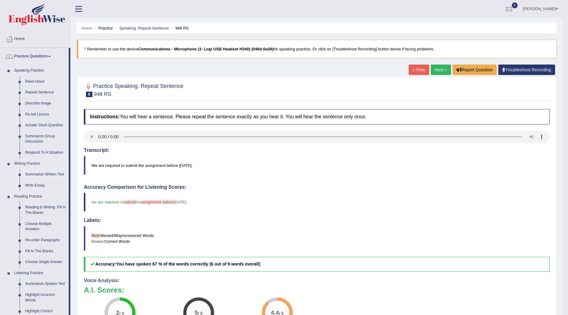
click at [48, 171] on link "Summarize Written Text" at bounding box center [45, 174] width 46 height 11
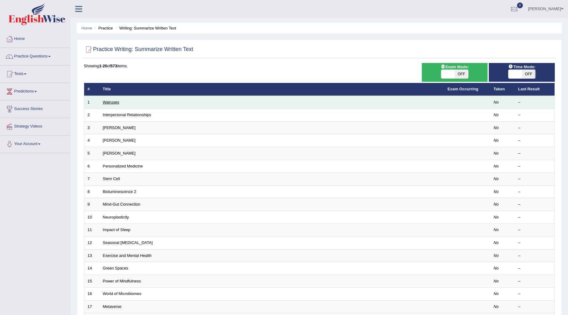
click at [108, 101] on link "Walruses" at bounding box center [111, 102] width 17 height 5
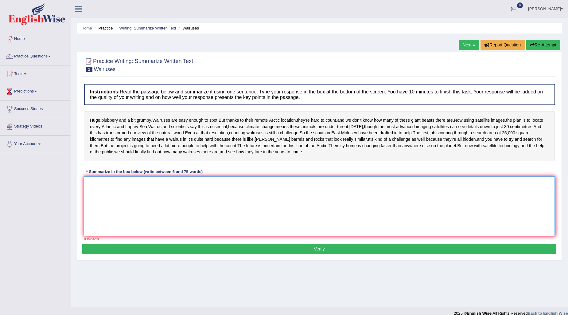
click at [182, 223] on textarea at bounding box center [319, 206] width 471 height 60
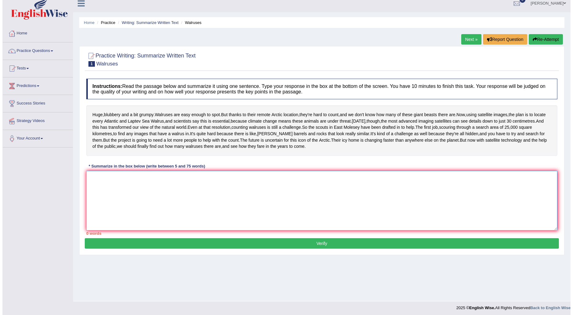
scroll to position [7, 0]
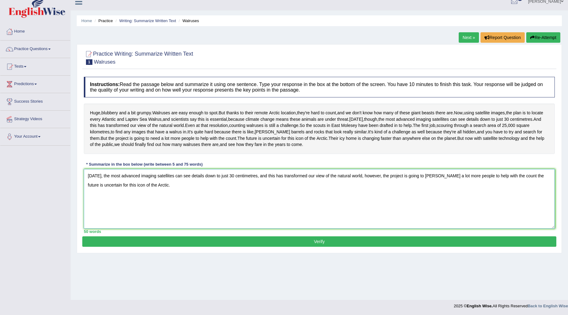
type textarea "[DATE], the most advanced imaging satellites can see details down to just 30 ce…"
click at [320, 246] on button "Verify" at bounding box center [319, 241] width 474 height 10
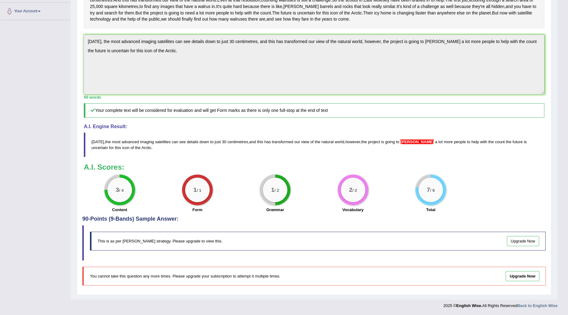
scroll to position [0, 0]
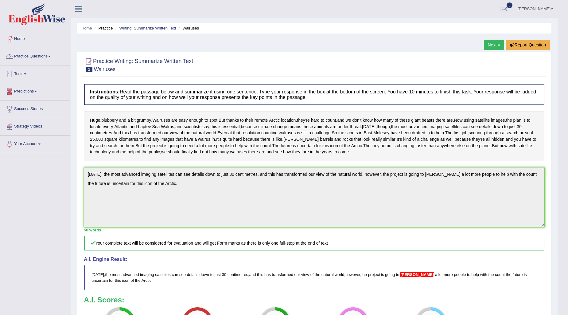
click at [49, 58] on link "Practice Questions" at bounding box center [35, 55] width 70 height 15
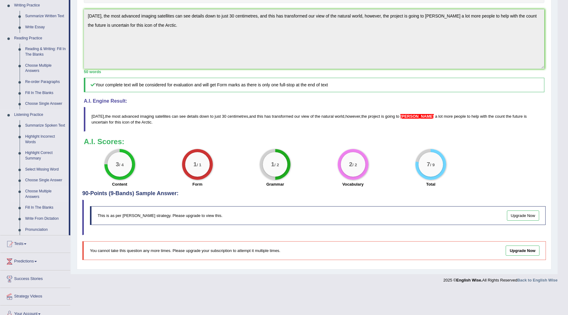
scroll to position [166, 0]
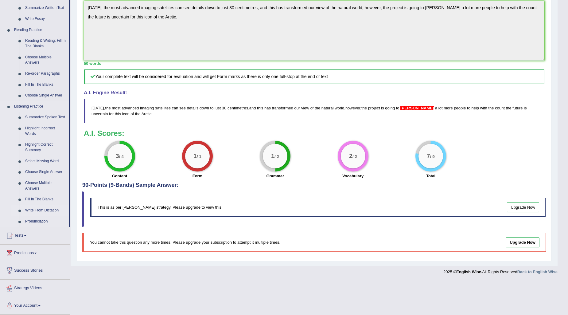
click at [54, 211] on link "Write From Dictation" at bounding box center [45, 210] width 46 height 11
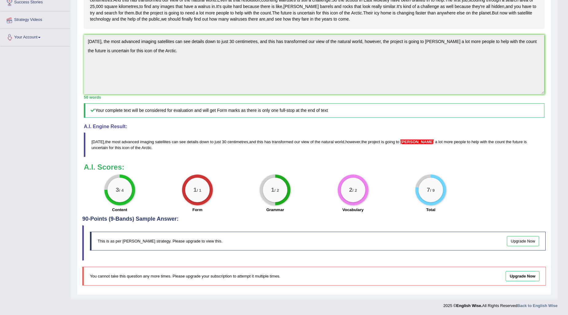
scroll to position [91, 0]
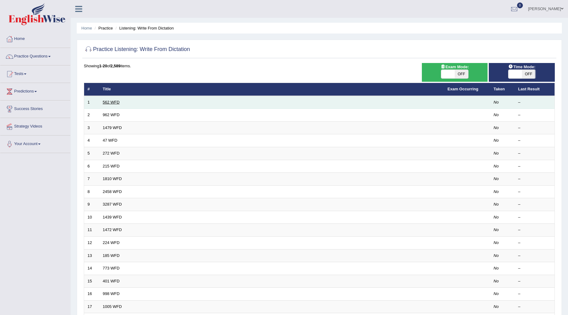
click at [103, 103] on link "562 WFD" at bounding box center [111, 102] width 17 height 5
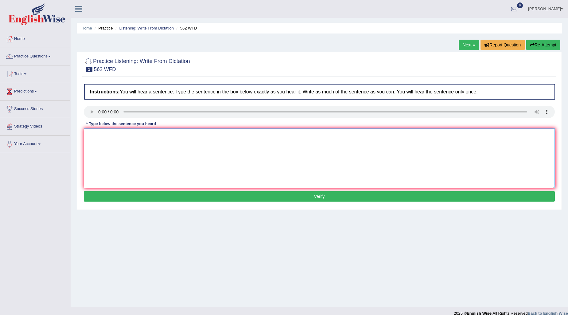
click at [133, 145] on textarea at bounding box center [319, 158] width 471 height 60
click at [106, 139] on textarea at bounding box center [319, 158] width 471 height 60
type textarea "The gap between rich and poor pour not decrease decreased the."
click at [265, 195] on button "Verify" at bounding box center [319, 196] width 471 height 10
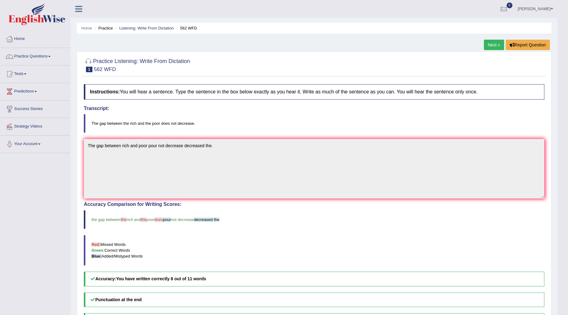
click at [487, 44] on link "Next »" at bounding box center [494, 45] width 20 height 10
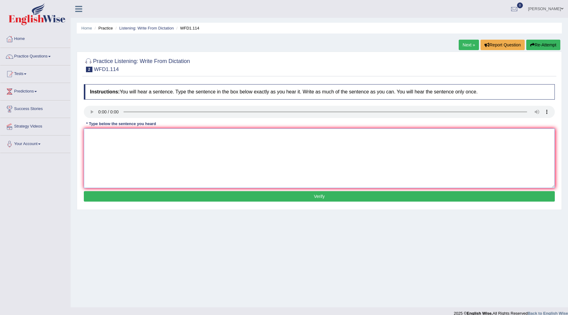
click at [112, 136] on textarea at bounding box center [319, 158] width 471 height 60
type textarea "The more earlier early worker for a."
click at [235, 198] on button "Verify" at bounding box center [319, 196] width 471 height 10
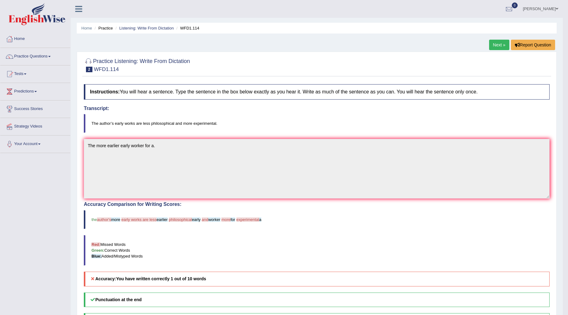
click at [493, 42] on link "Next »" at bounding box center [499, 45] width 20 height 10
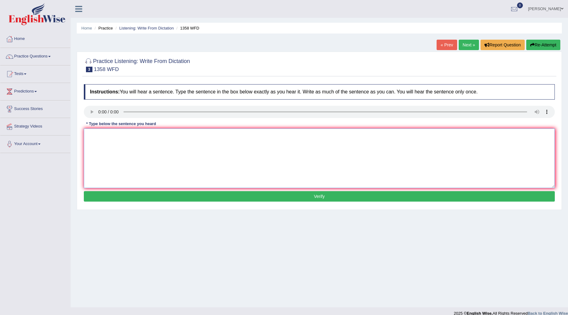
click at [106, 136] on textarea at bounding box center [319, 158] width 471 height 60
click at [88, 135] on textarea "communiciate is the very important for this a recent years." at bounding box center [319, 158] width 471 height 60
type textarea "Communiciate is the very important for this a recent years."
click at [299, 193] on button "Verify" at bounding box center [319, 196] width 471 height 10
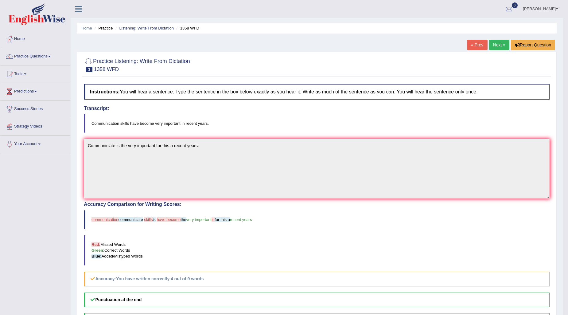
click at [493, 44] on link "Next »" at bounding box center [499, 45] width 20 height 10
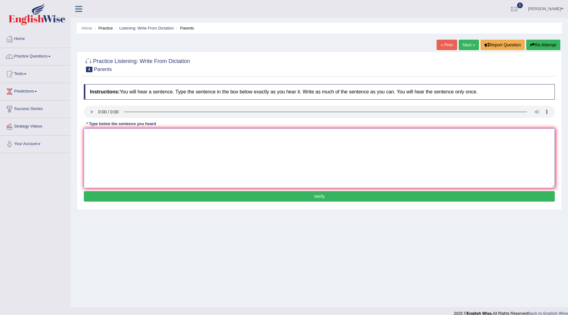
click at [102, 133] on textarea at bounding box center [319, 158] width 471 height 60
click at [182, 136] on textarea "pARENTS TODAY EDUCATION AND CHILDREN Parents will participate for children lear…" at bounding box center [319, 158] width 471 height 60
click at [184, 135] on textarea "Parents will participate for children learn education educate." at bounding box center [319, 158] width 471 height 60
click at [234, 135] on textarea "Parents will participate for children learn education today today educate." at bounding box center [319, 158] width 471 height 60
type textarea "Parents will participate for children learn education today today and educate."
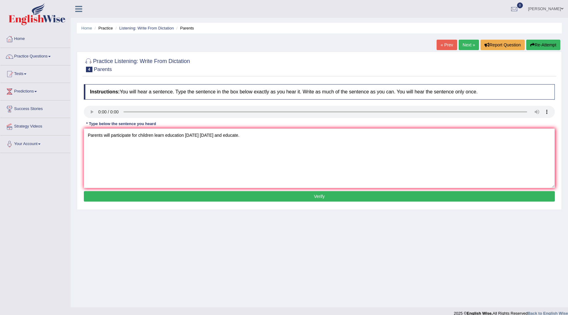
click at [372, 197] on button "Verify" at bounding box center [319, 196] width 471 height 10
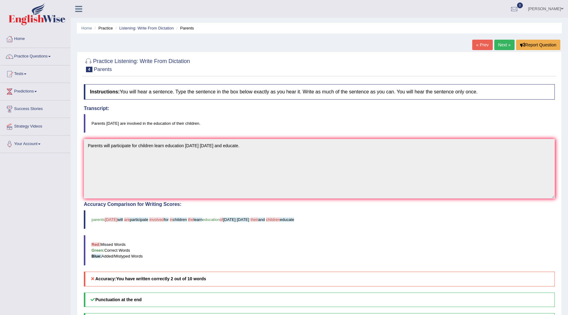
click at [479, 45] on link "« Prev" at bounding box center [482, 45] width 20 height 10
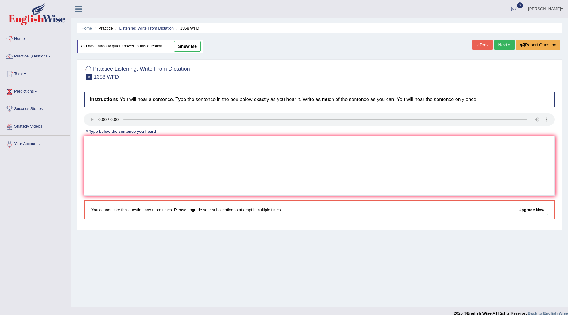
click at [502, 42] on link "Next »" at bounding box center [504, 45] width 20 height 10
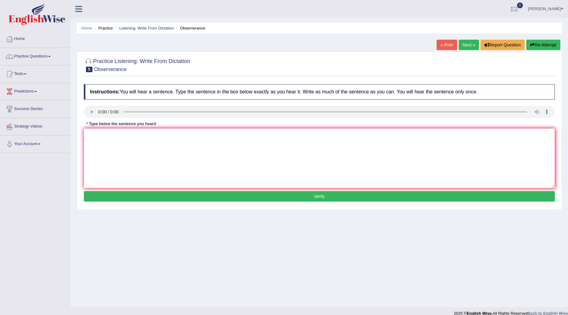
click at [468, 48] on link "Next »" at bounding box center [469, 45] width 20 height 10
click at [354, 196] on button "Verify" at bounding box center [319, 196] width 471 height 10
click at [21, 40] on link "Home" at bounding box center [35, 37] width 70 height 15
